Goal: Navigation & Orientation: Find specific page/section

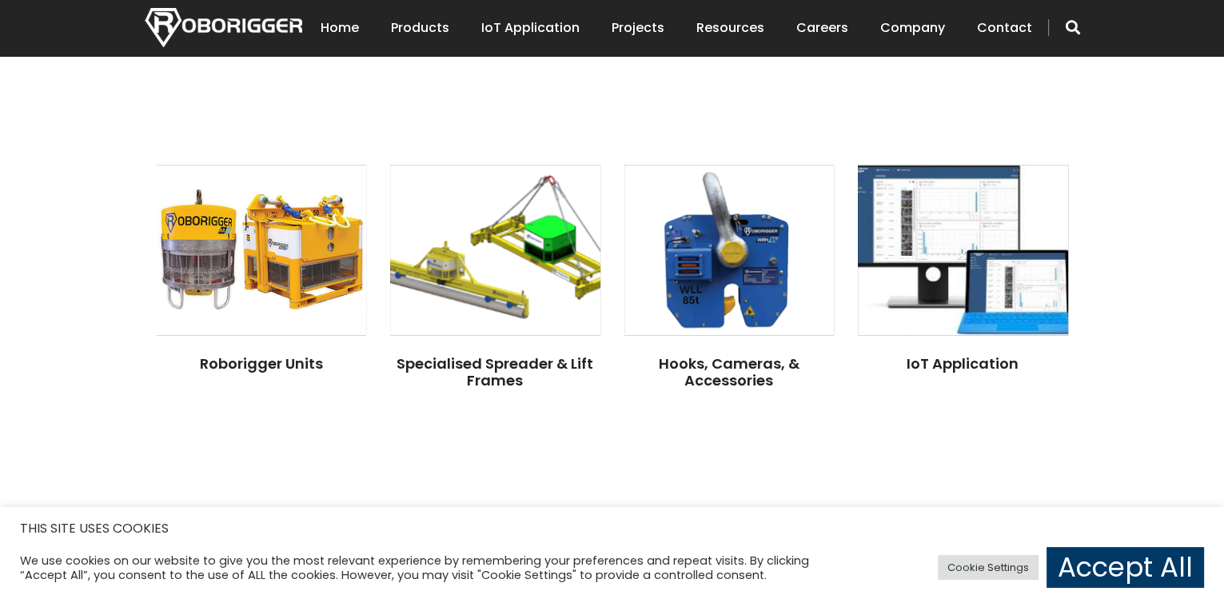
scroll to position [1279, 0]
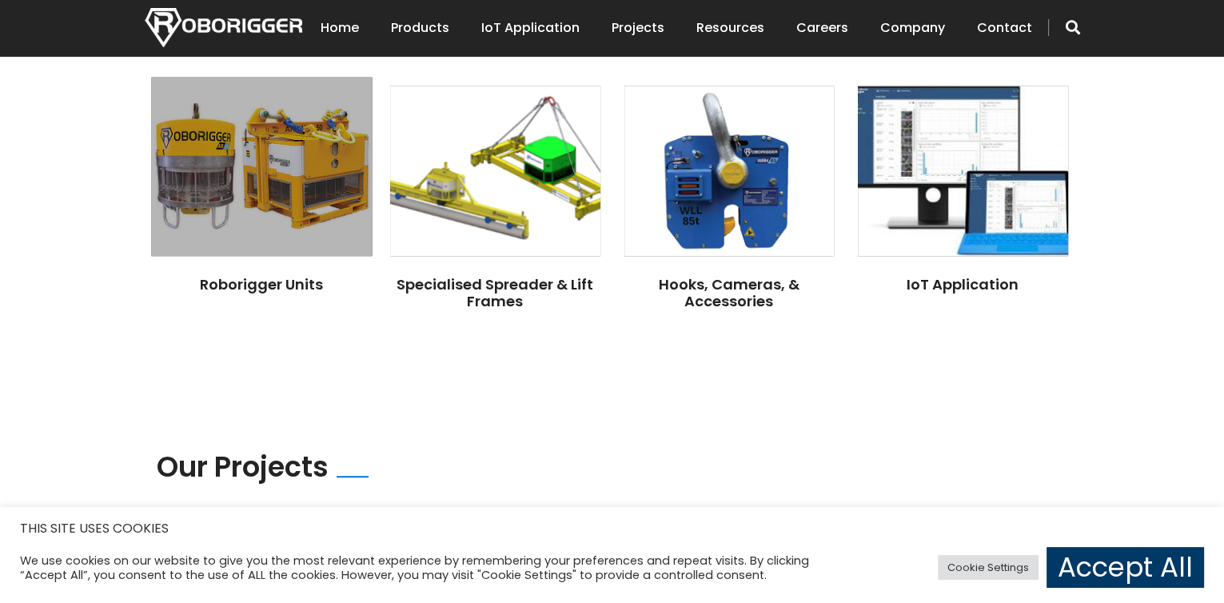
click at [224, 138] on img at bounding box center [261, 166] width 221 height 179
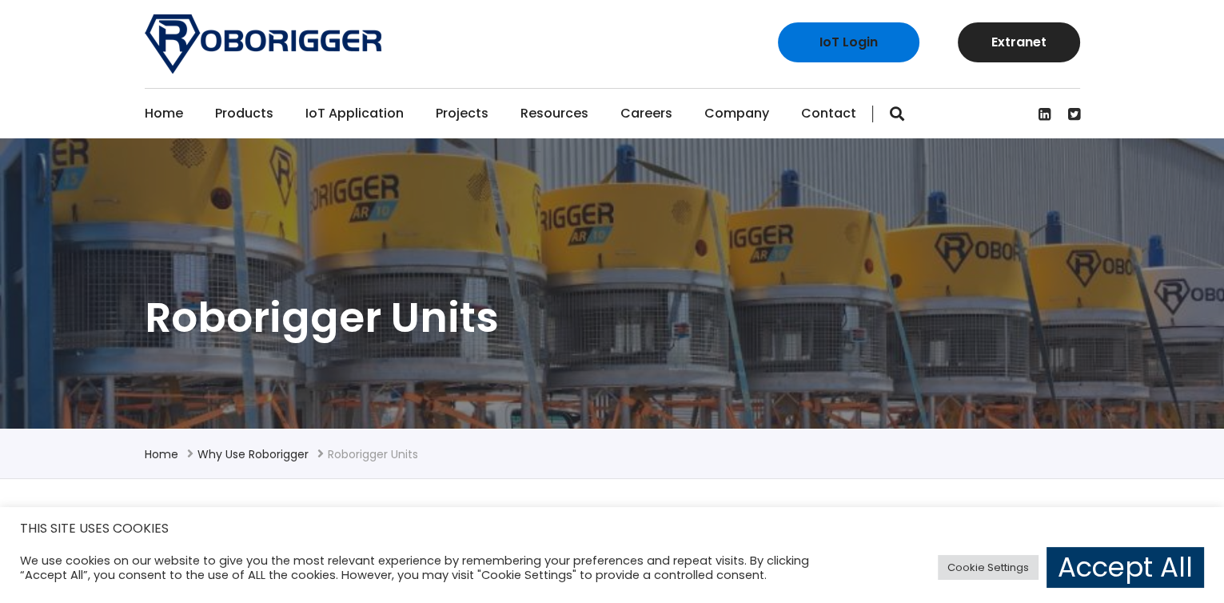
click at [155, 110] on link "Home" at bounding box center [164, 114] width 38 height 50
